Goal: Task Accomplishment & Management: Complete application form

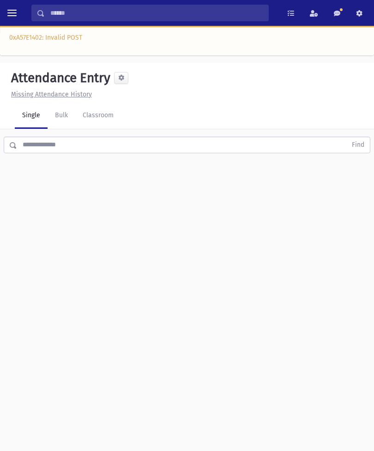
click at [103, 119] on link "Classroom" at bounding box center [98, 116] width 46 height 26
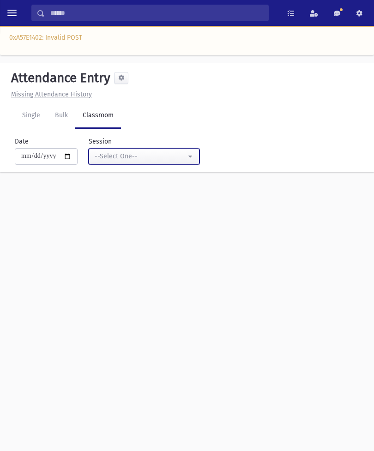
click at [166, 164] on button "--Select One--" at bounding box center [144, 156] width 111 height 17
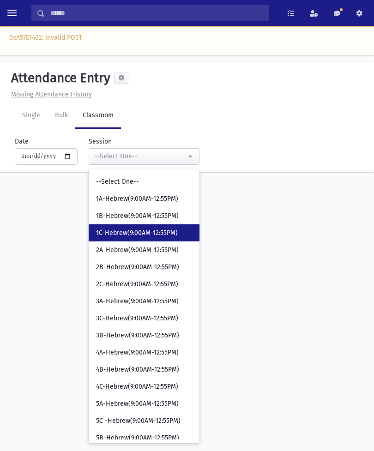
click at [134, 232] on span "1C-Hebrew(9:00AM-12:55PM)" at bounding box center [137, 232] width 82 height 9
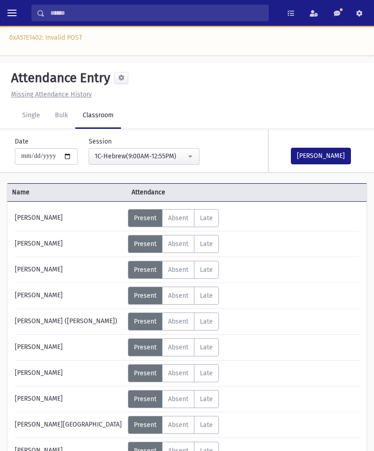
click at [179, 348] on span "Absent" at bounding box center [178, 347] width 20 height 8
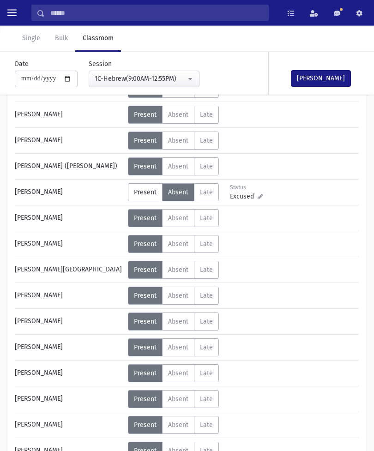
scroll to position [155, 0]
click at [185, 321] on span "Absent" at bounding box center [178, 322] width 20 height 8
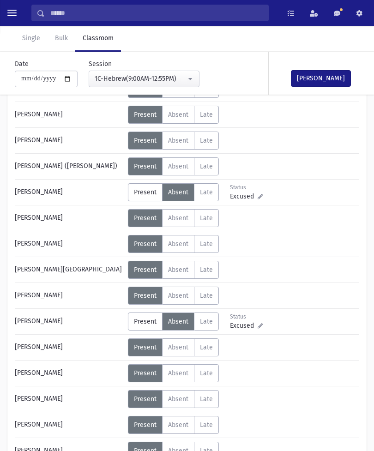
click at [327, 72] on button "[PERSON_NAME]" at bounding box center [321, 78] width 60 height 17
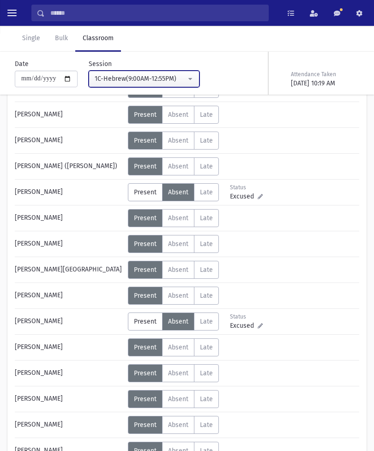
click at [180, 71] on button "1C-Hebrew(9:00AM-12:55PM)" at bounding box center [144, 79] width 111 height 17
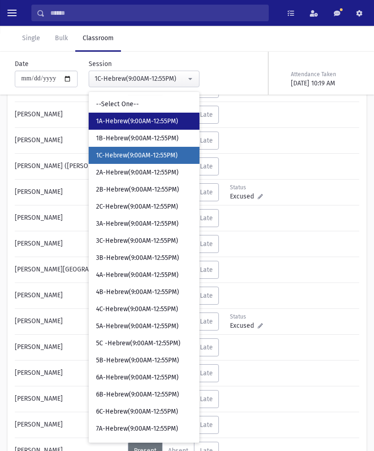
click at [147, 117] on span "1A-Hebrew(9:00AM-12:55PM)" at bounding box center [137, 121] width 82 height 9
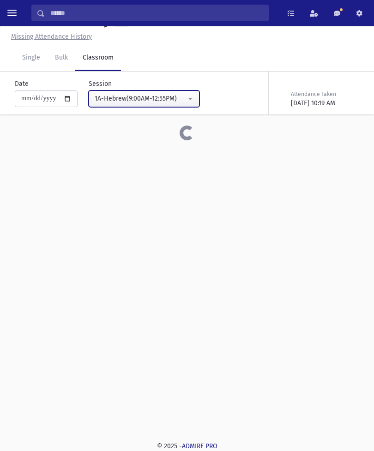
scroll to position [58, 0]
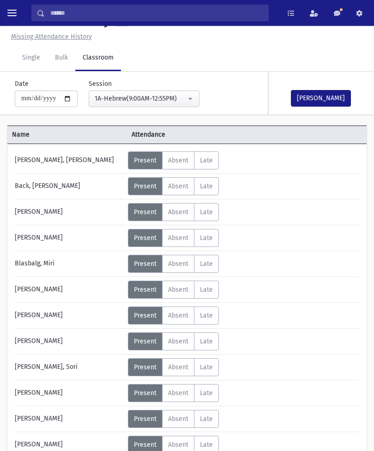
click at [181, 312] on span "Absent" at bounding box center [178, 316] width 20 height 8
click at [321, 92] on button "[PERSON_NAME]" at bounding box center [321, 98] width 60 height 17
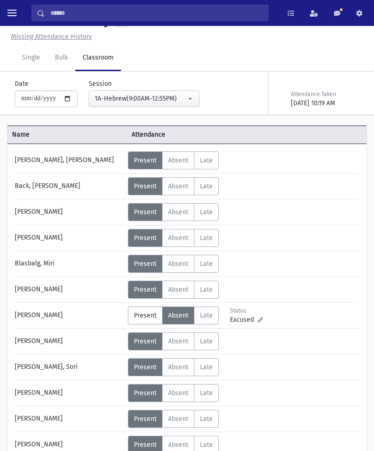
click at [170, 81] on div "**********" at bounding box center [139, 93] width 122 height 28
click at [165, 99] on div "1A-Hebrew(9:00AM-12:55PM)" at bounding box center [140, 99] width 91 height 10
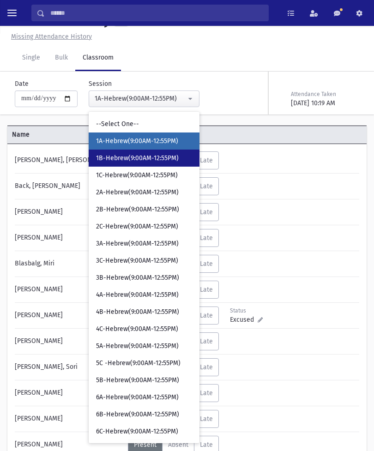
click at [147, 156] on span "1B-Hebrew(9:00AM-12:55PM)" at bounding box center [137, 158] width 83 height 9
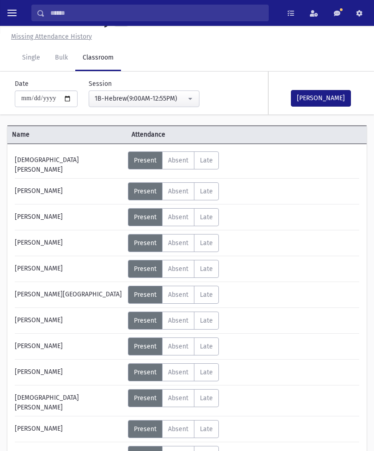
click at [174, 368] on span "Absent" at bounding box center [178, 372] width 20 height 8
click at [327, 95] on button "[PERSON_NAME]" at bounding box center [321, 98] width 60 height 17
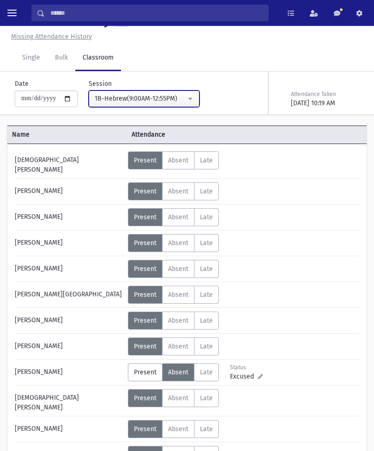
click at [170, 90] on button "1B-Hebrew(9:00AM-12:55PM)" at bounding box center [144, 98] width 111 height 17
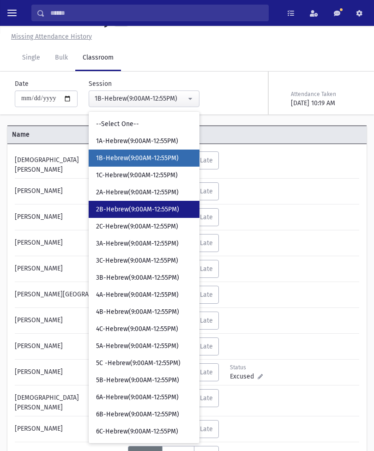
click at [141, 210] on span "2B-Hebrew(9:00AM-12:55PM)" at bounding box center [137, 209] width 83 height 9
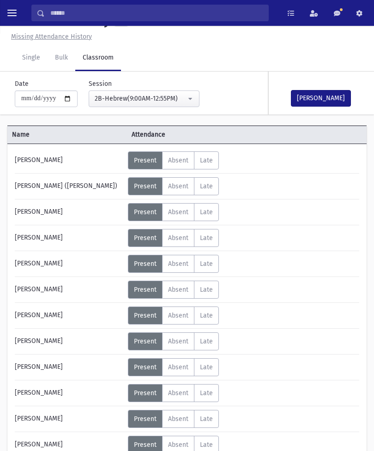
click at [321, 103] on button "[PERSON_NAME]" at bounding box center [321, 98] width 60 height 17
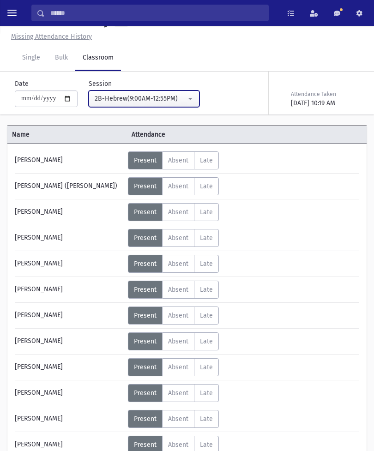
click at [158, 101] on div "2B-Hebrew(9:00AM-12:55PM)" at bounding box center [140, 99] width 91 height 10
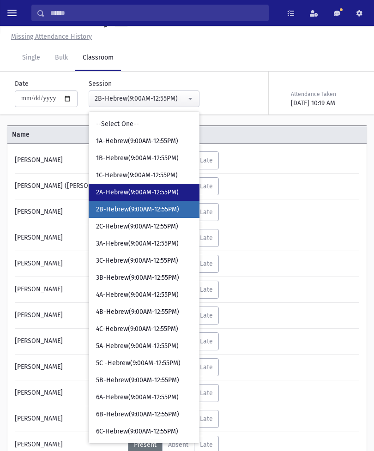
click at [140, 191] on span "2A-Hebrew(9:00AM-12:55PM)" at bounding box center [137, 192] width 83 height 9
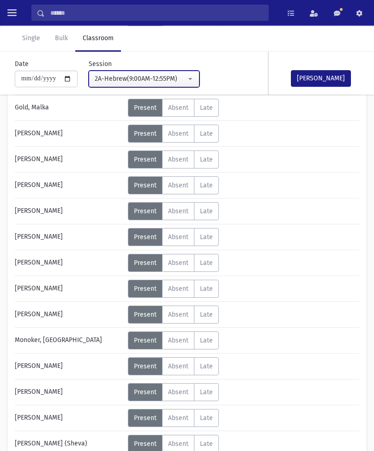
scroll to position [214, 0]
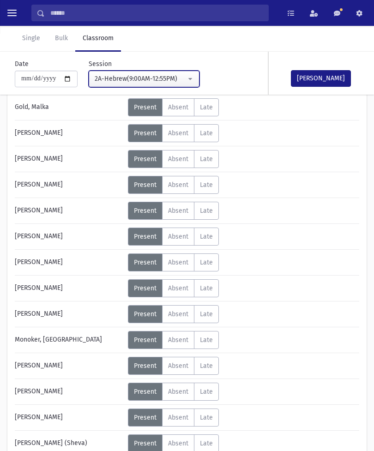
click at [170, 78] on div "2A-Hebrew(9:00AM-12:55PM)" at bounding box center [140, 79] width 91 height 10
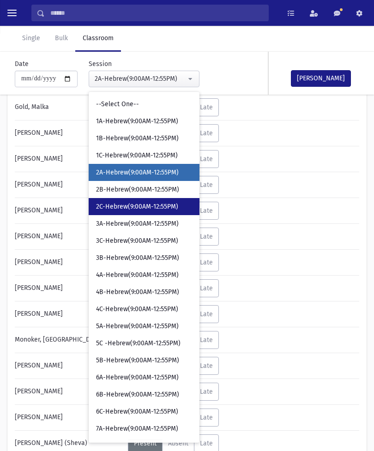
click at [148, 208] on span "2C-Hebrew(9:00AM-12:55PM)" at bounding box center [137, 206] width 82 height 9
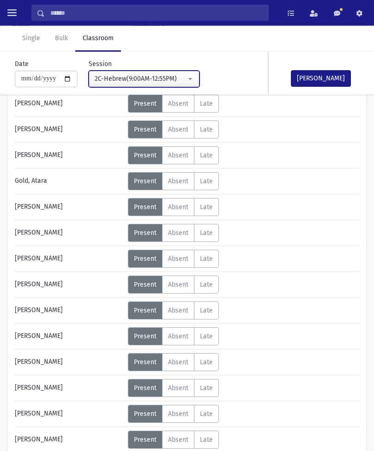
scroll to position [168, 0]
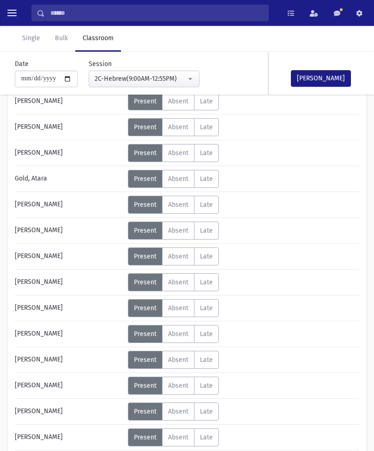
click at [179, 388] on span "Absent" at bounding box center [178, 386] width 20 height 8
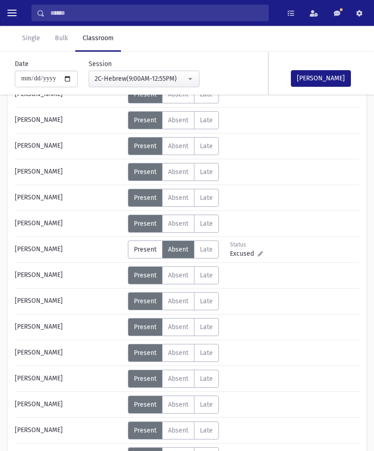
scroll to position [305, 0]
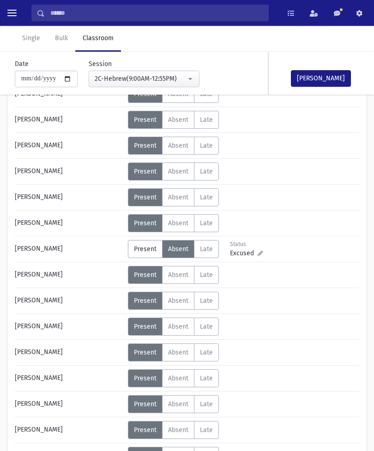
click at [189, 396] on label "Absent A" at bounding box center [178, 404] width 32 height 18
click at [303, 75] on button "[PERSON_NAME]" at bounding box center [321, 78] width 60 height 17
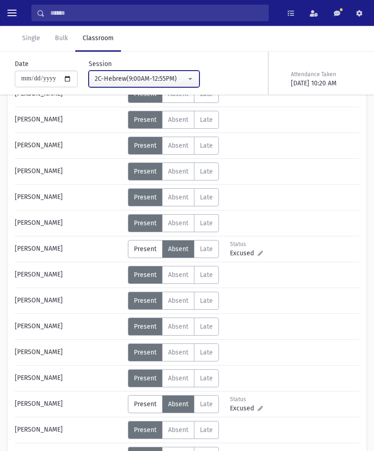
click at [171, 81] on div "2C-Hebrew(9:00AM-12:55PM)" at bounding box center [140, 79] width 91 height 10
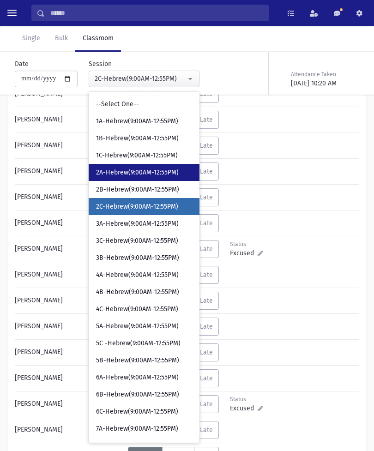
click at [140, 170] on span "2A-Hebrew(9:00AM-12:55PM)" at bounding box center [137, 172] width 83 height 9
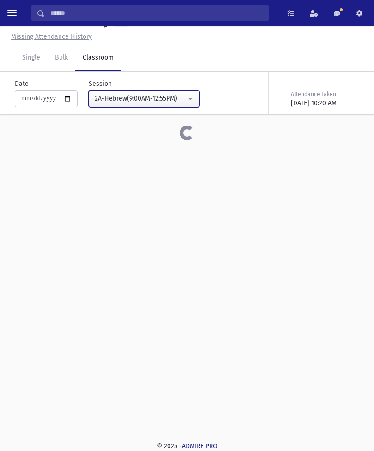
scroll to position [58, 0]
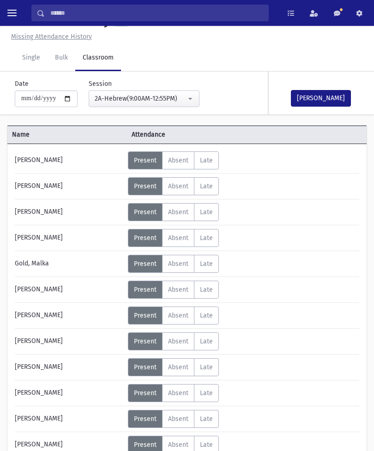
click at [316, 97] on button "[PERSON_NAME]" at bounding box center [321, 98] width 60 height 17
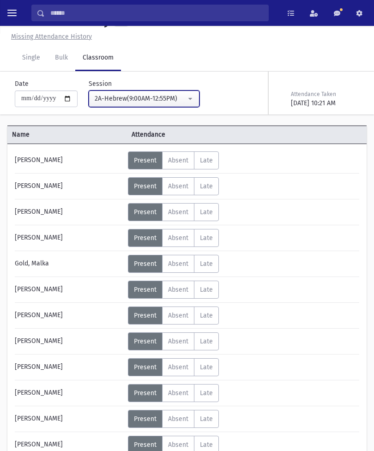
click at [169, 91] on button "2A-Hebrew(9:00AM-12:55PM)" at bounding box center [144, 98] width 111 height 17
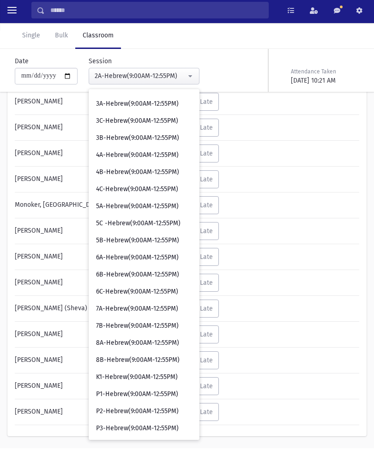
scroll to position [114, 0]
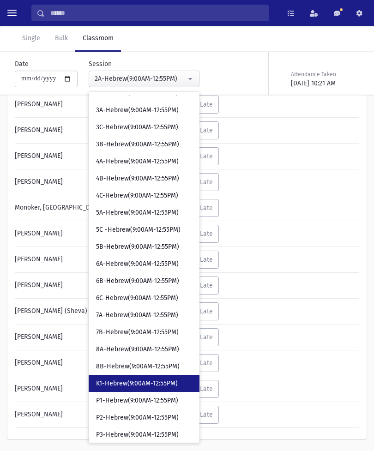
click at [125, 385] on span "K1-Hebrew(9:00AM-12:55PM)" at bounding box center [137, 383] width 82 height 9
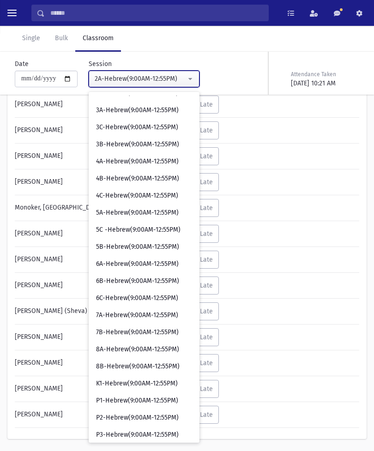
scroll to position [58, 0]
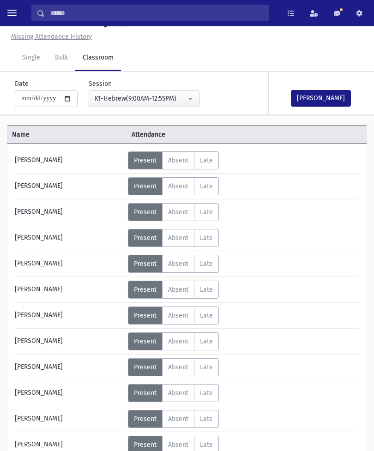
click at [324, 96] on button "[PERSON_NAME]" at bounding box center [321, 98] width 60 height 17
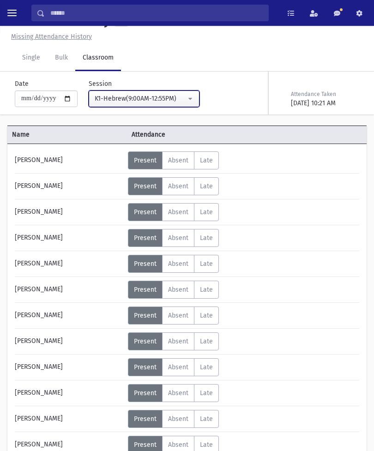
click at [162, 101] on div "K1-Hebrew(9:00AM-12:55PM)" at bounding box center [140, 99] width 91 height 10
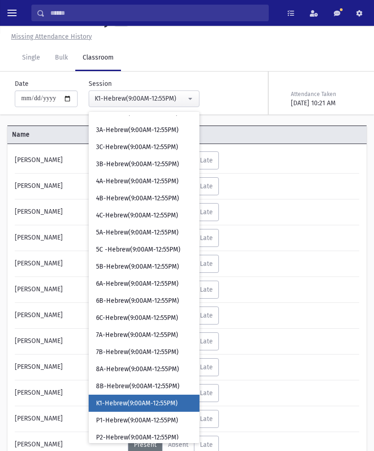
scroll to position [137, 0]
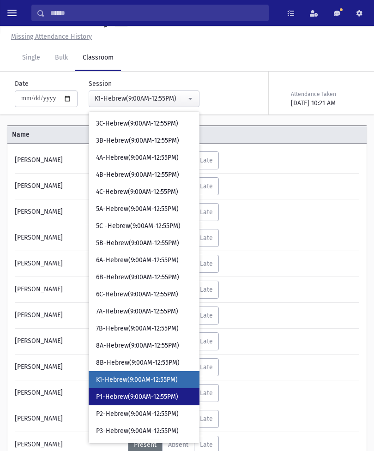
click at [125, 399] on span "P1-Hebrew(9:00AM-12:55PM)" at bounding box center [137, 396] width 82 height 9
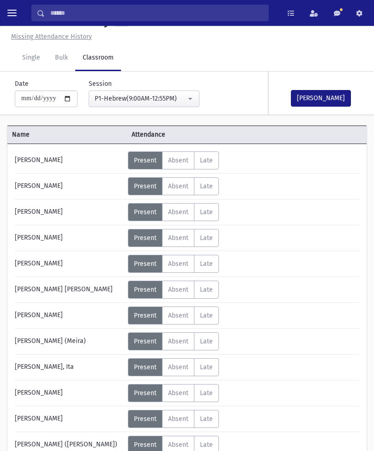
click at [323, 94] on button "[PERSON_NAME]" at bounding box center [321, 98] width 60 height 17
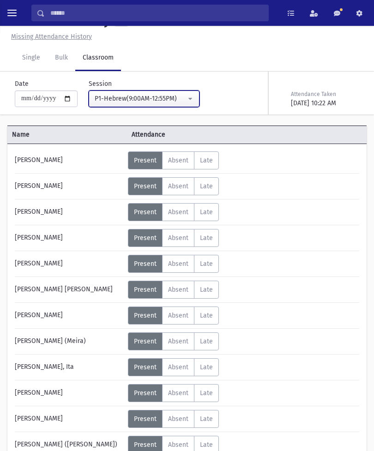
click at [159, 98] on div "P1-Hebrew(9:00AM-12:55PM)" at bounding box center [140, 99] width 91 height 10
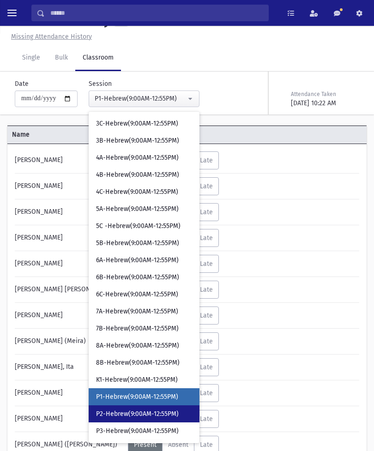
click at [131, 406] on link "P2-Hebrew(9:00AM-12:55PM)" at bounding box center [144, 413] width 111 height 17
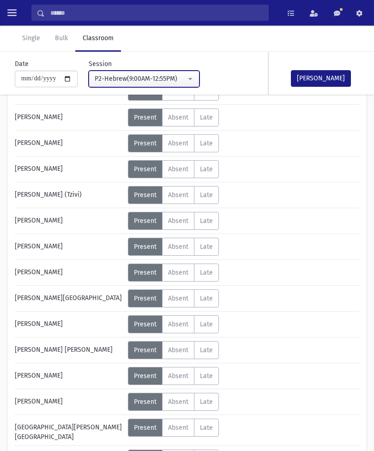
scroll to position [411, 0]
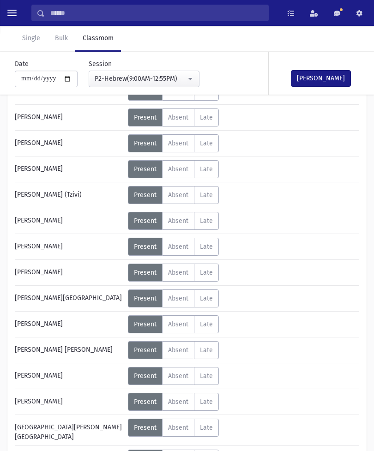
click at [177, 375] on span "Absent" at bounding box center [178, 376] width 20 height 8
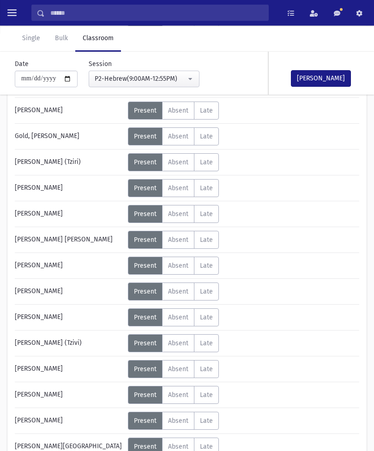
scroll to position [263, 0]
click at [177, 218] on span "Absent" at bounding box center [178, 214] width 20 height 8
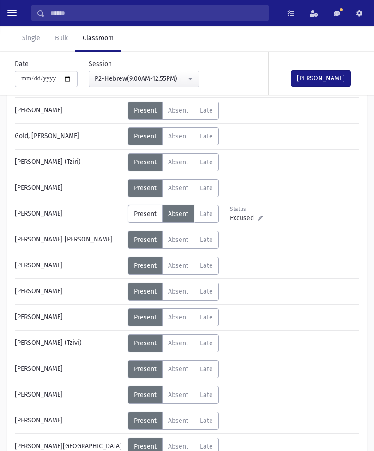
click at [323, 84] on button "[PERSON_NAME]" at bounding box center [321, 78] width 60 height 17
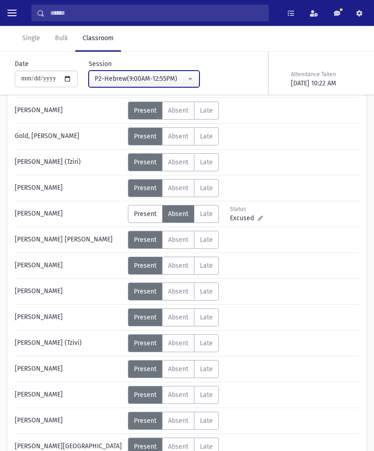
click at [166, 74] on div "P2-Hebrew(9:00AM-12:55PM)" at bounding box center [140, 79] width 91 height 10
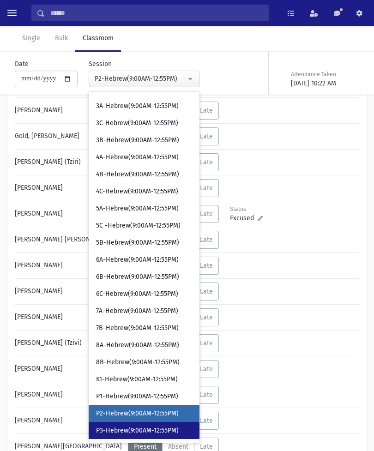
click at [139, 434] on span "P3-Hebrew(9:00AM-12:55PM)" at bounding box center [137, 430] width 83 height 9
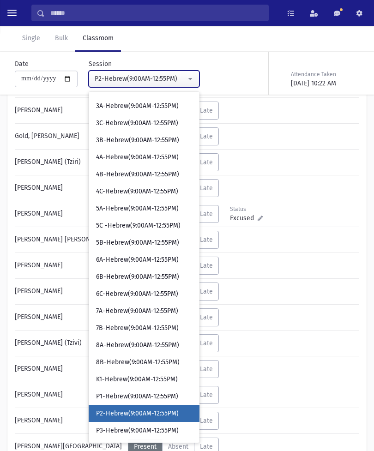
select select "****"
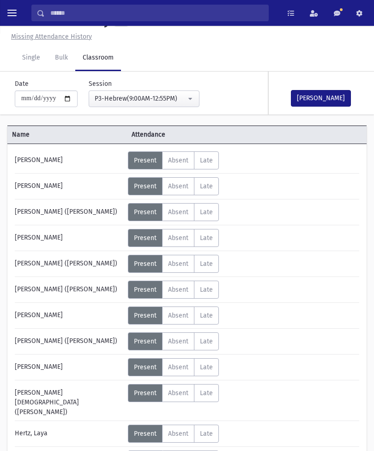
click at [323, 101] on button "[PERSON_NAME]" at bounding box center [321, 98] width 60 height 17
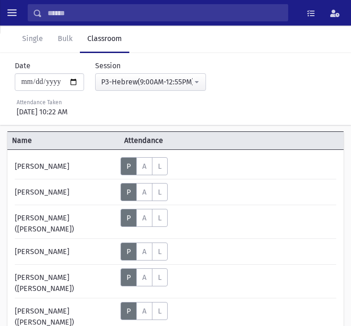
scroll to position [85, 0]
